Goal: Task Accomplishment & Management: Use online tool/utility

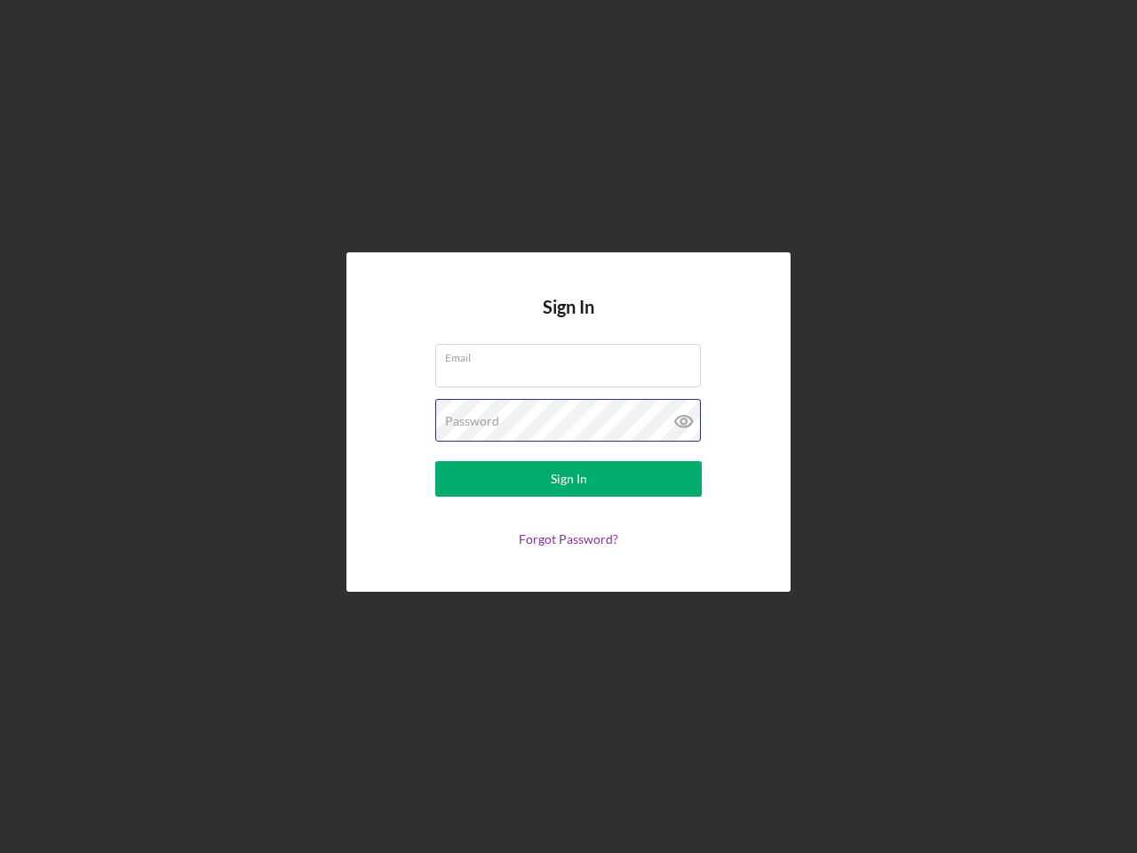
click at [569, 426] on div "Password" at bounding box center [568, 421] width 266 height 44
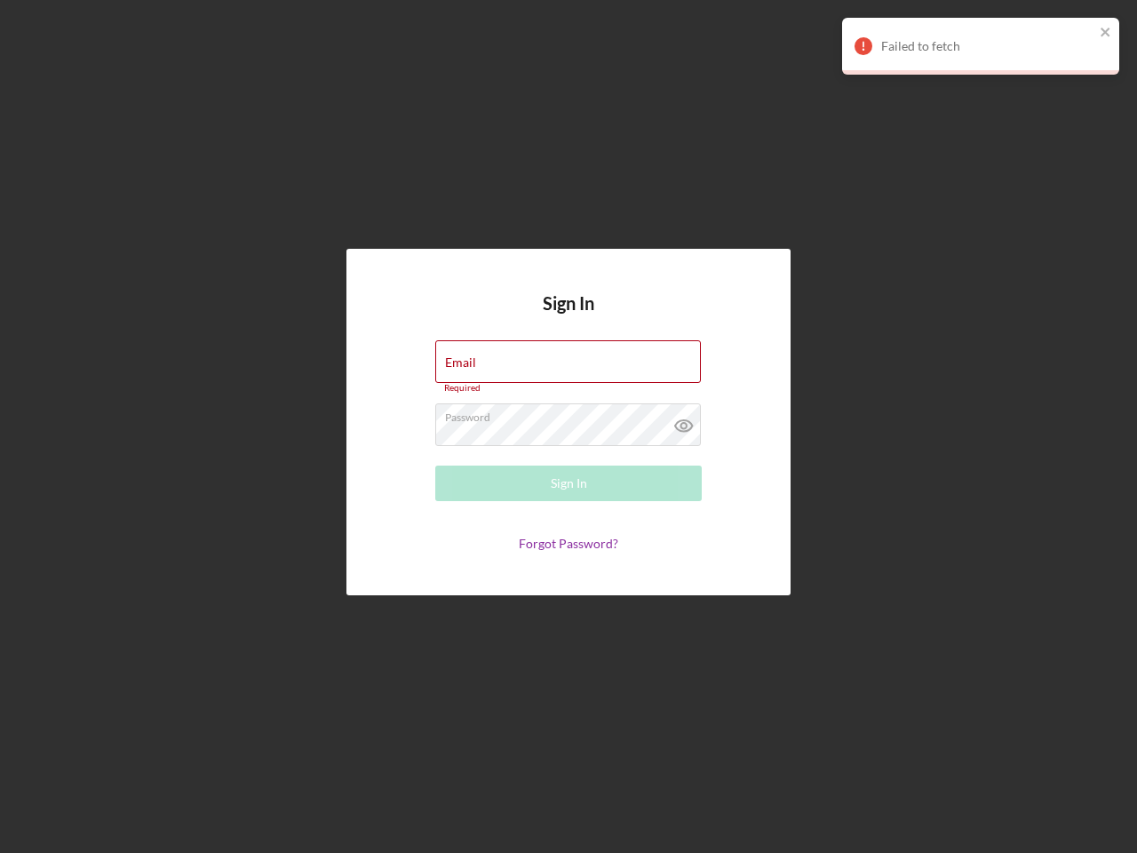
click at [684, 421] on icon at bounding box center [684, 425] width 44 height 44
